Goal: Find specific page/section: Find specific page/section

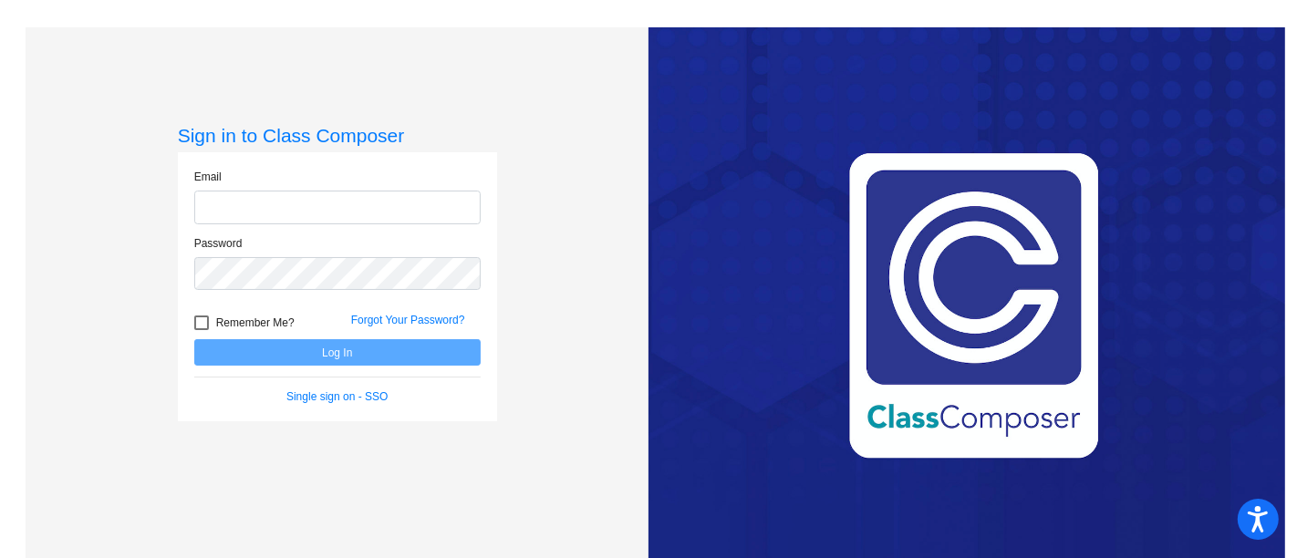
type input "[PERSON_NAME][EMAIL_ADDRESS][PERSON_NAME][DOMAIN_NAME]"
click at [336, 356] on button "Log In" at bounding box center [337, 352] width 286 height 26
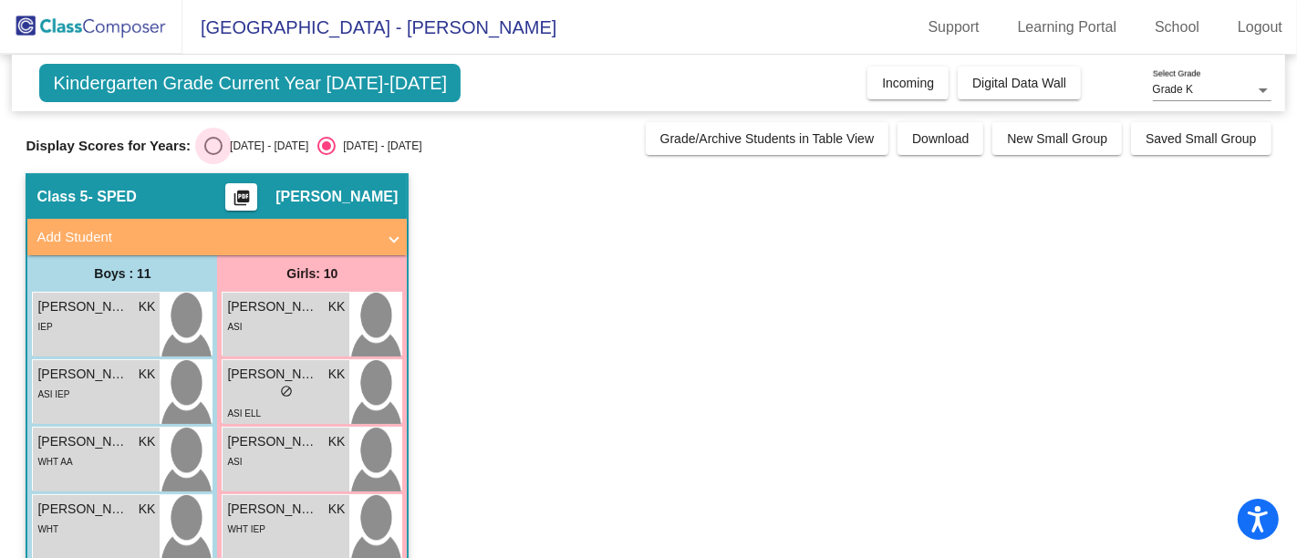
click at [223, 140] on div "[DATE] - [DATE]" at bounding box center [266, 146] width 86 height 16
click at [213, 155] on input "[DATE] - [DATE]" at bounding box center [212, 155] width 1 height 1
radio input "true"
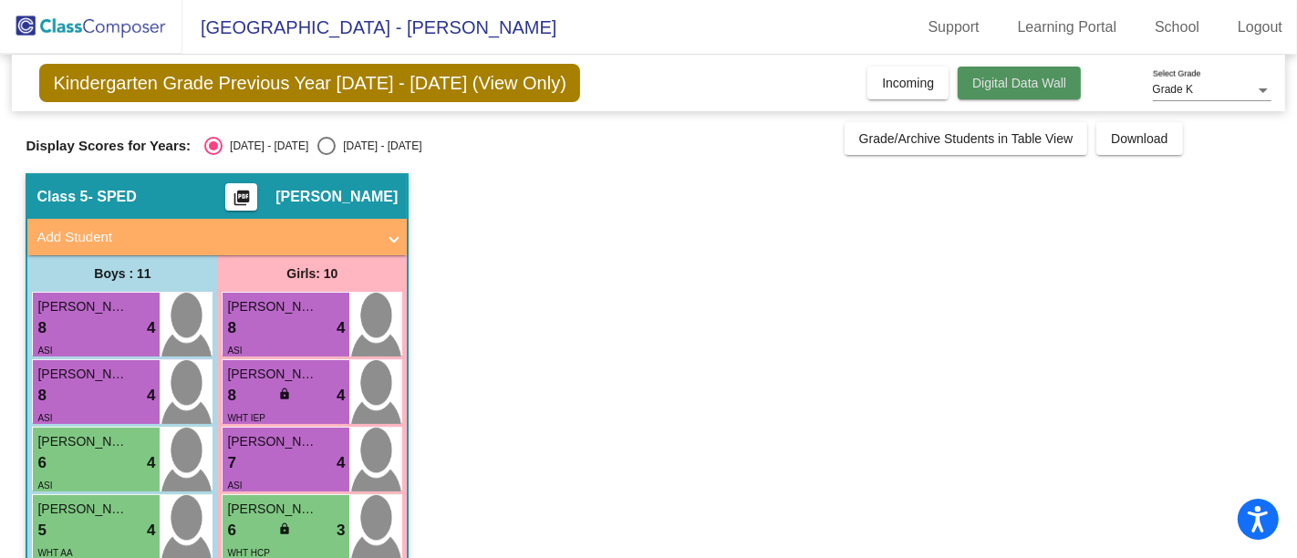
click at [1055, 89] on button "Digital Data Wall" at bounding box center [1019, 83] width 123 height 33
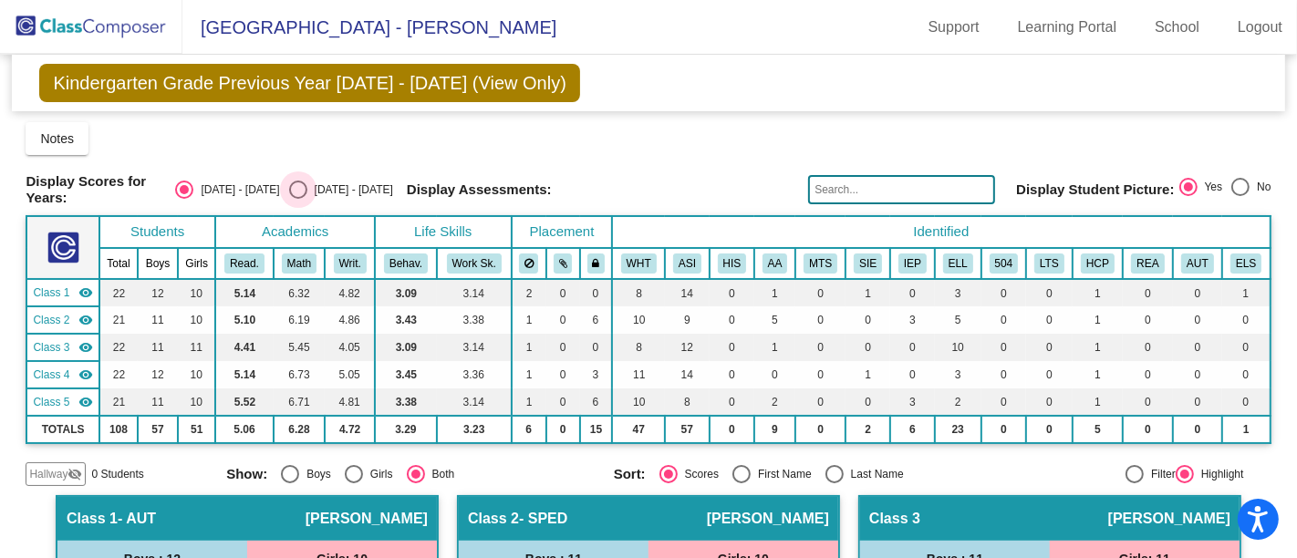
click at [307, 189] on div "Select an option" at bounding box center [298, 190] width 18 height 18
click at [298, 199] on input "[DATE] - [DATE]" at bounding box center [297, 199] width 1 height 1
radio input "true"
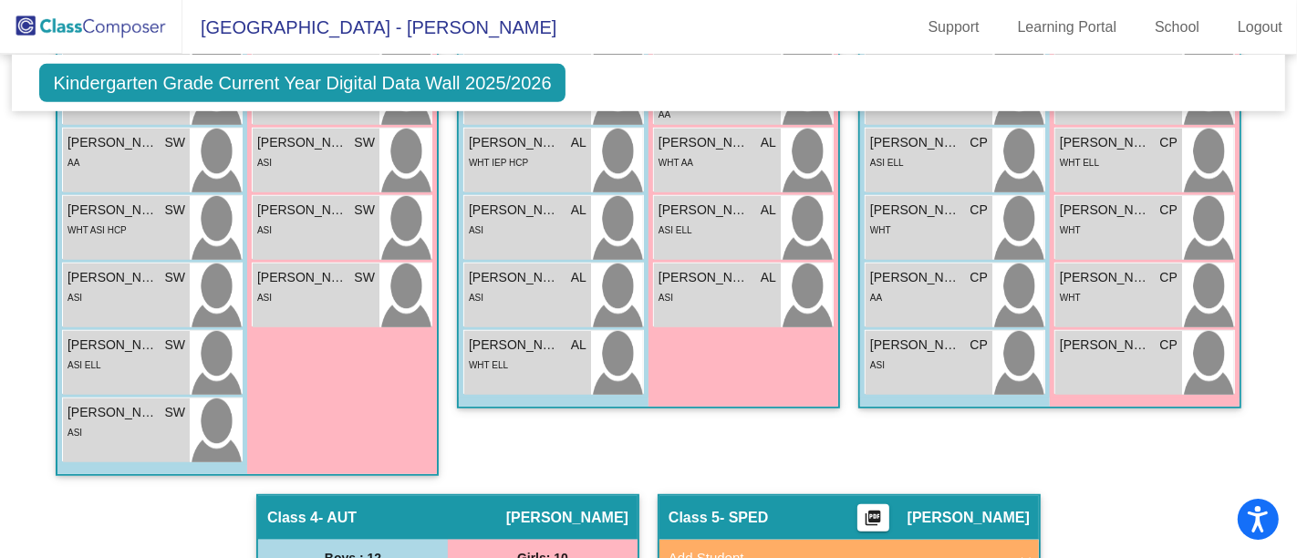
scroll to position [1231, 0]
